Goal: Information Seeking & Learning: Understand process/instructions

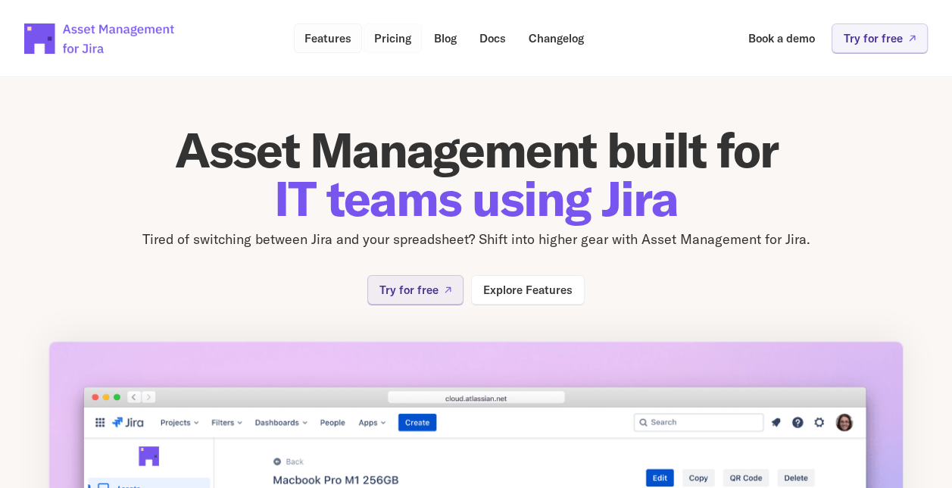
click at [332, 36] on p "Features" at bounding box center [327, 38] width 47 height 11
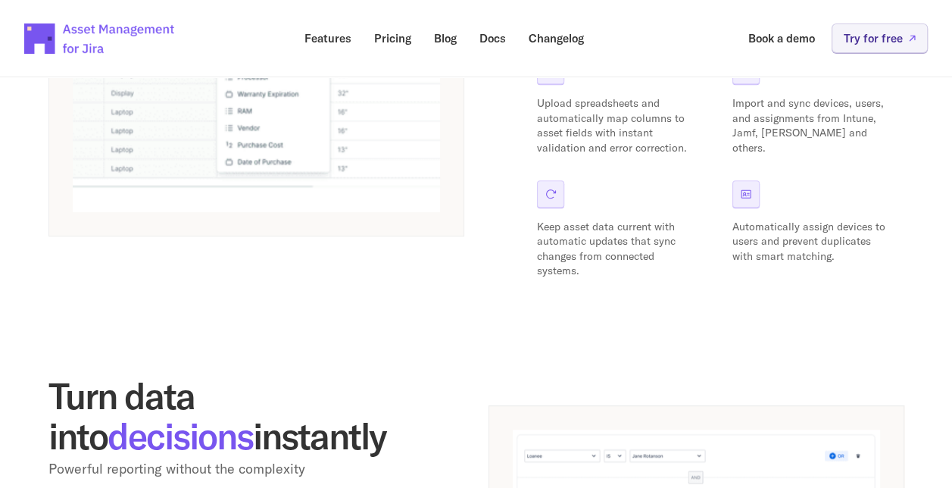
scroll to position [909, 0]
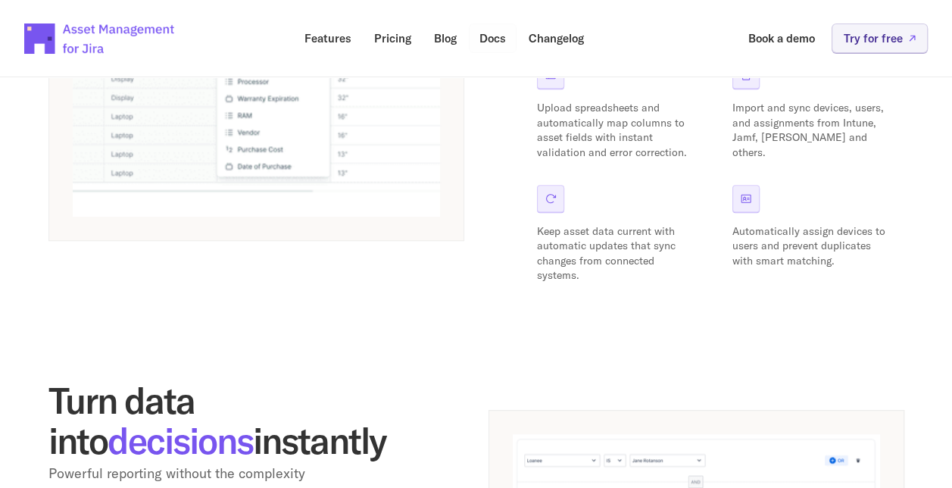
click at [492, 45] on link "Docs" at bounding box center [493, 38] width 48 height 30
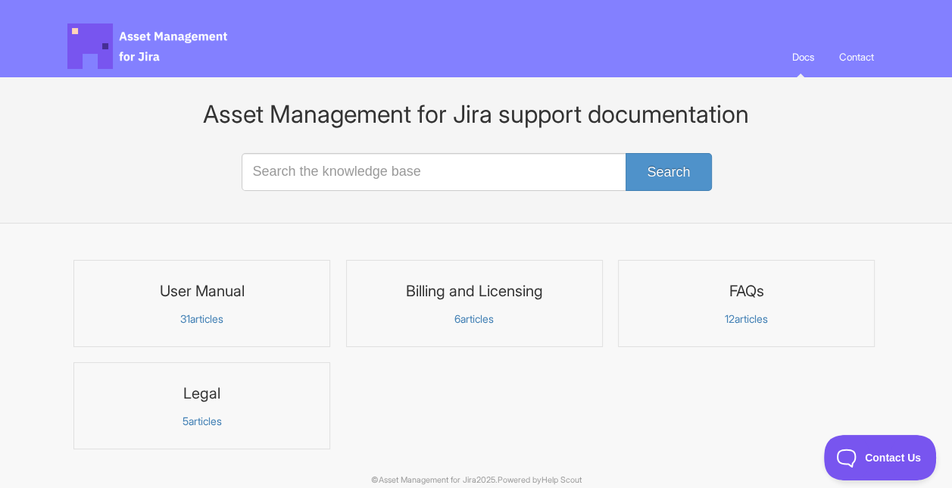
click at [194, 309] on link "User Manual 31 articles" at bounding box center [201, 303] width 257 height 87
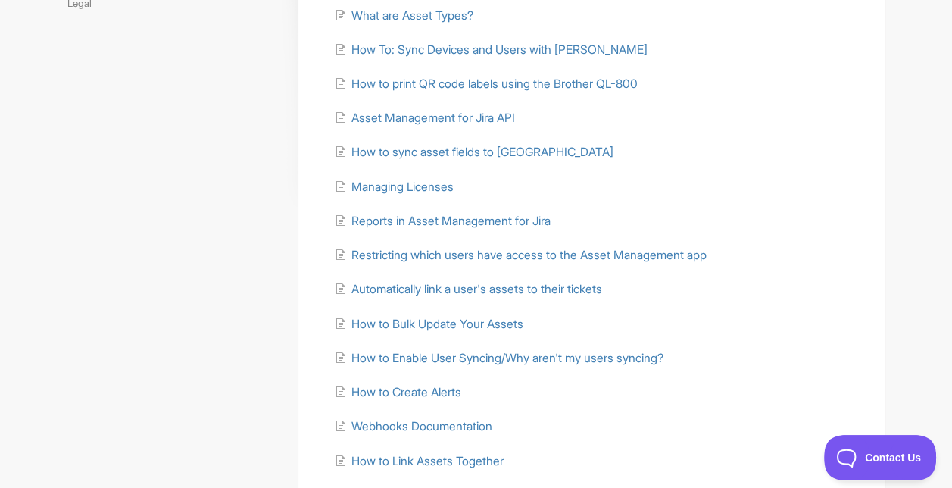
scroll to position [508, 0]
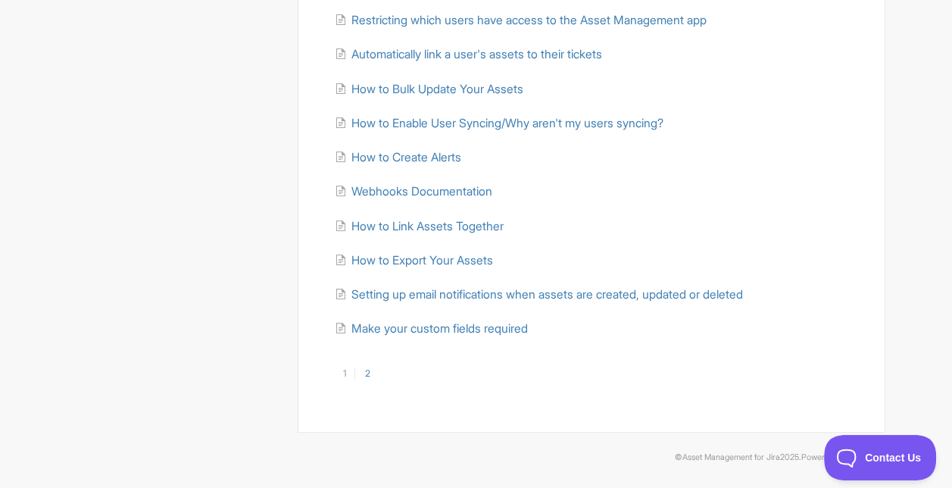
click at [359, 377] on link "2" at bounding box center [366, 373] width 24 height 14
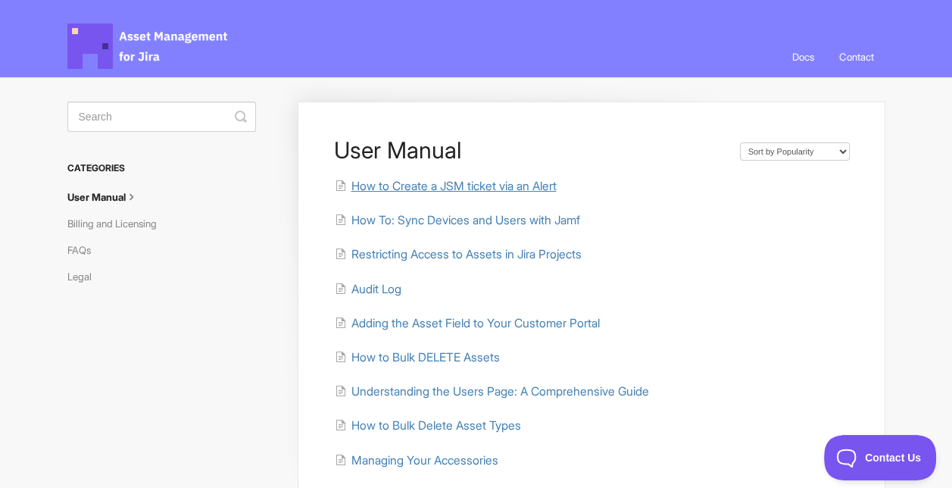
click at [500, 188] on span "How to Create a JSM ticket via an Alert" at bounding box center [453, 186] width 205 height 14
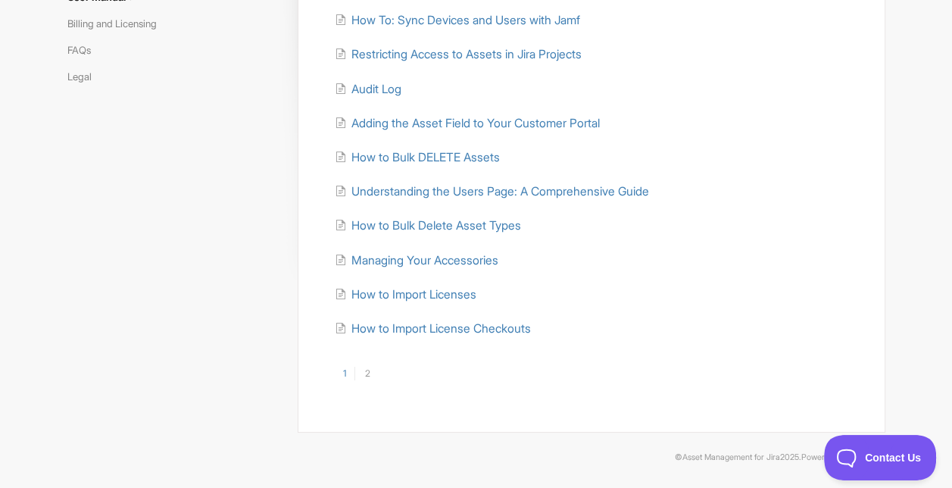
click at [348, 371] on link "1" at bounding box center [343, 373] width 21 height 14
